Goal: Task Accomplishment & Management: Complete application form

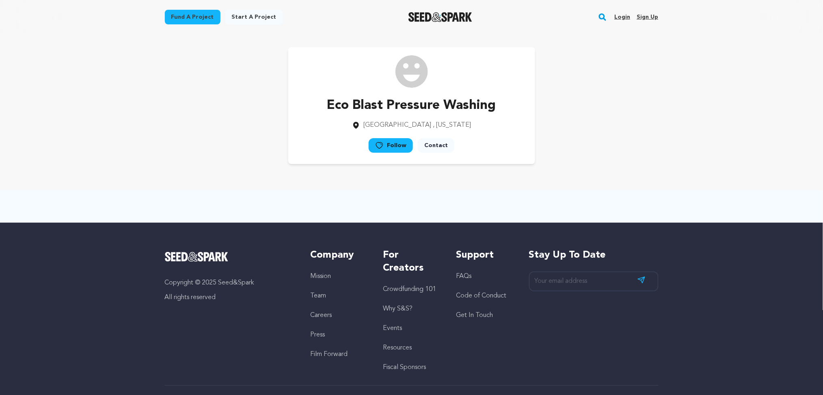
click at [654, 18] on link "Sign up" at bounding box center [648, 17] width 22 height 13
click at [641, 17] on link "Sign up" at bounding box center [648, 17] width 22 height 13
click at [649, 15] on link "Sign up" at bounding box center [648, 17] width 22 height 13
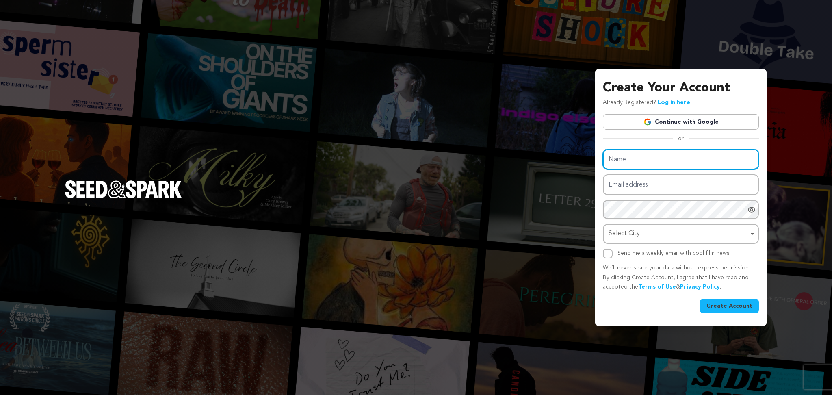
click at [626, 154] on input "Name" at bounding box center [681, 159] width 156 height 21
paste input "The OG Clubhouse"
type input "The OG Clubhouse"
drag, startPoint x: 619, startPoint y: 197, endPoint x: 619, endPoint y: 189, distance: 8.5
click at [619, 196] on div "Name The OG Clubhouse Email address Password Password must have at least 8 char…" at bounding box center [681, 203] width 156 height 109
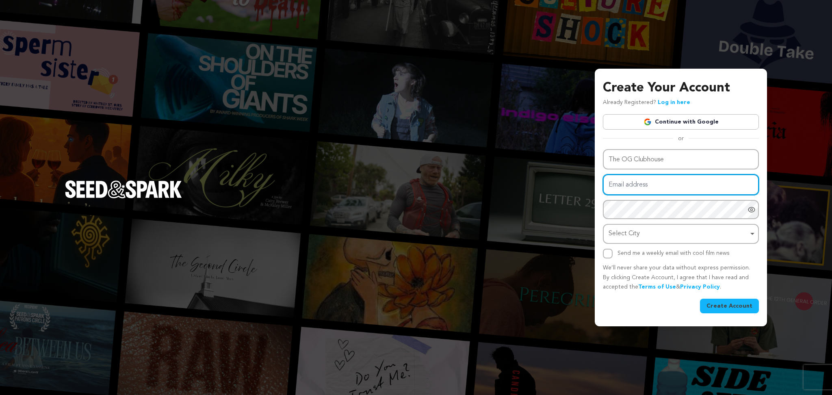
click at [619, 185] on input "Email address" at bounding box center [681, 184] width 156 height 21
paste input "[EMAIL_ADDRESS][DOMAIN_NAME]"
type input "[EMAIL_ADDRESS][DOMAIN_NAME]"
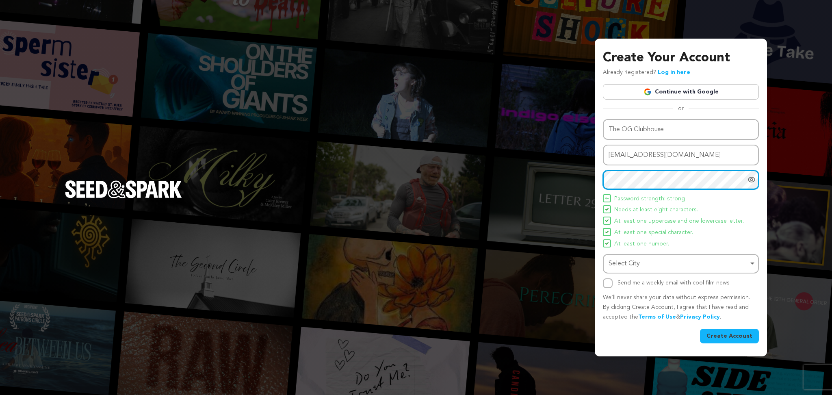
click at [630, 263] on div "Select City Remove item" at bounding box center [678, 264] width 140 height 12
click at [630, 264] on div "Select City Remove item" at bounding box center [678, 264] width 140 height 12
click at [626, 291] on div "Name The OG Clubhouse Email address [EMAIL_ADDRESS][DOMAIN_NAME] Password Passw…" at bounding box center [681, 231] width 156 height 224
click at [628, 264] on div "Select City Remove item" at bounding box center [678, 264] width 140 height 12
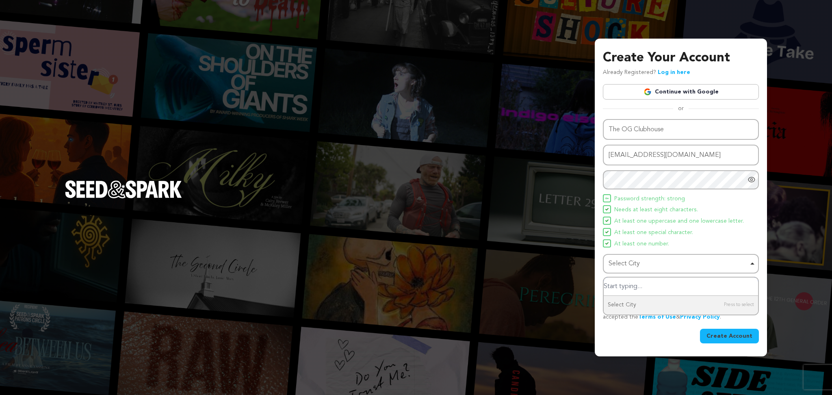
click at [625, 287] on input "Select City" at bounding box center [681, 286] width 154 height 18
paste input "[GEOGRAPHIC_DATA]"
type input "[GEOGRAPHIC_DATA]"
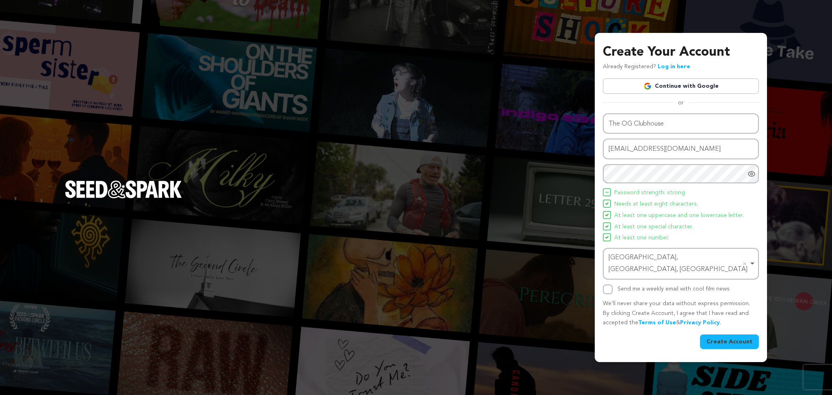
click at [612, 284] on div "Send me a weekly email with cool film news" at bounding box center [681, 289] width 156 height 10
click at [609, 284] on input "Send me a weekly email with cool film news" at bounding box center [608, 289] width 10 height 10
checkbox input "true"
click at [739, 334] on button "Create Account" at bounding box center [729, 341] width 59 height 15
click at [736, 334] on button "Create Account" at bounding box center [729, 341] width 59 height 15
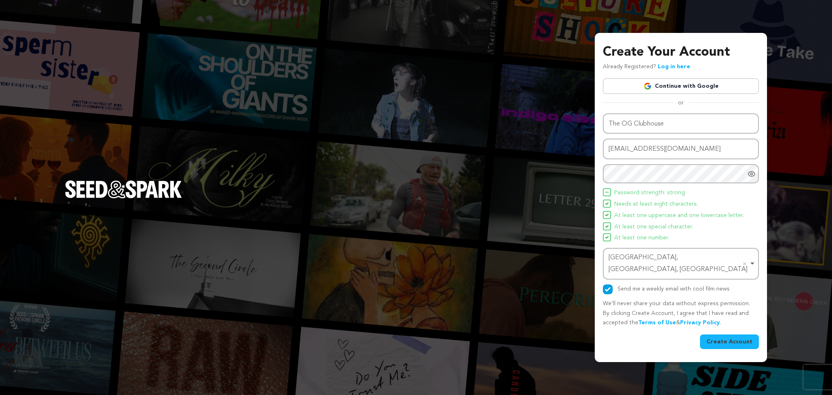
click at [737, 334] on button "Create Account" at bounding box center [729, 341] width 59 height 15
click at [733, 338] on button "Create Account" at bounding box center [729, 341] width 59 height 15
click at [734, 338] on button "Create Account" at bounding box center [729, 341] width 59 height 15
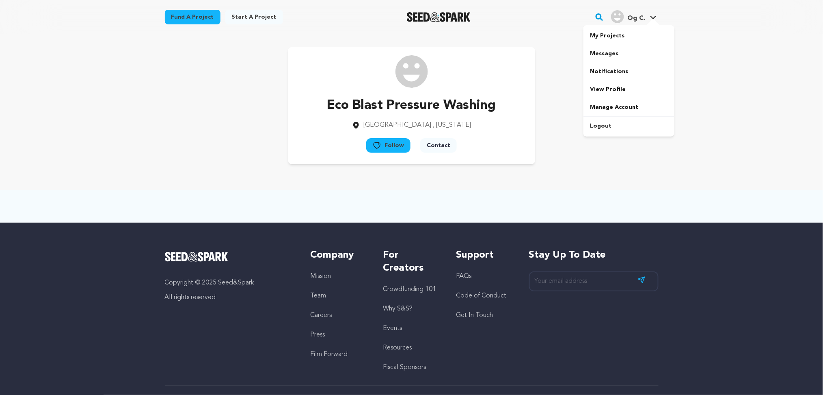
click at [636, 19] on span "Og C." at bounding box center [637, 18] width 18 height 6
